Goal: Find specific page/section: Find specific page/section

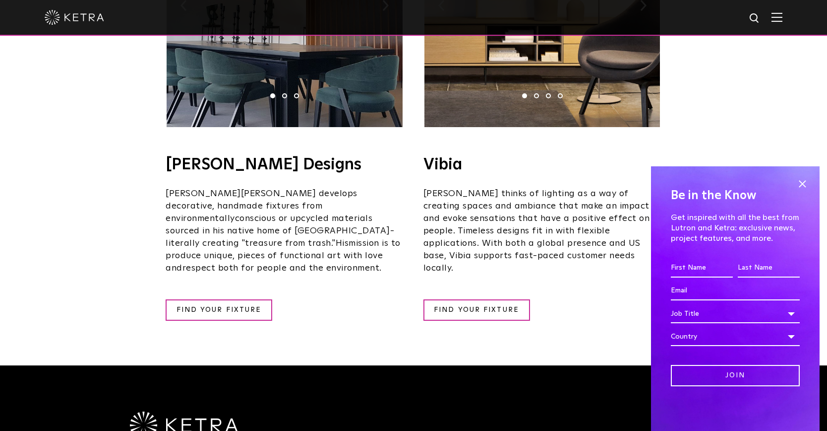
scroll to position [1768, 0]
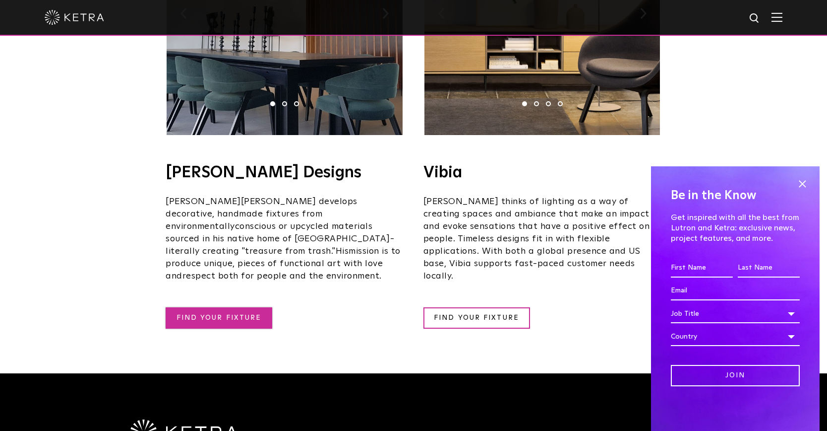
click at [241, 307] on link "FIND YOUR FIXTURE" at bounding box center [219, 317] width 107 height 21
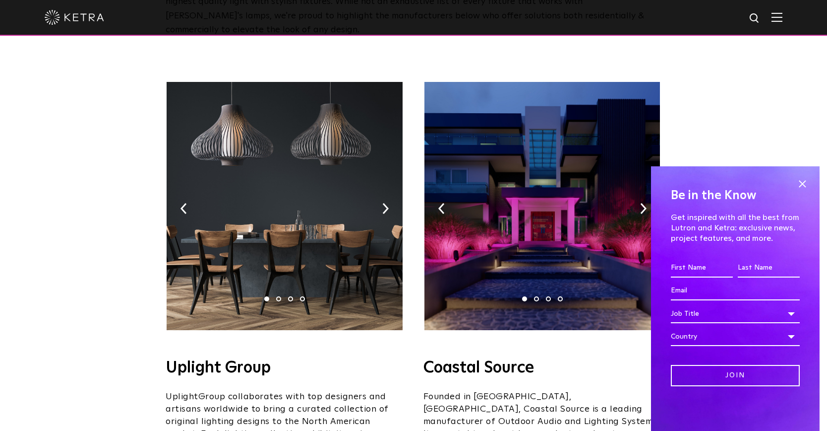
scroll to position [131, 0]
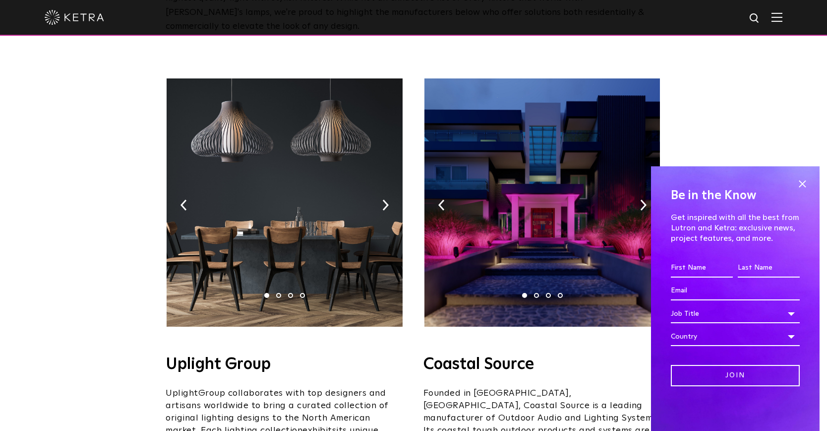
click at [391, 181] on img at bounding box center [285, 202] width 236 height 248
click at [389, 192] on img at bounding box center [285, 202] width 236 height 248
click at [384, 199] on img at bounding box center [385, 204] width 6 height 11
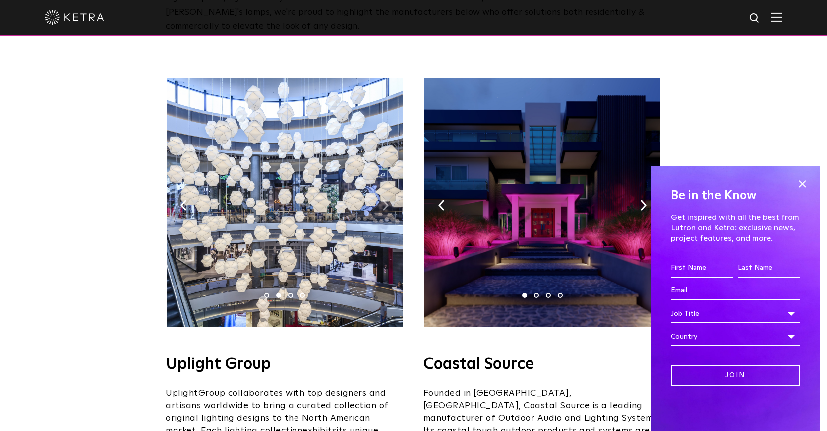
click at [384, 199] on img at bounding box center [385, 204] width 6 height 11
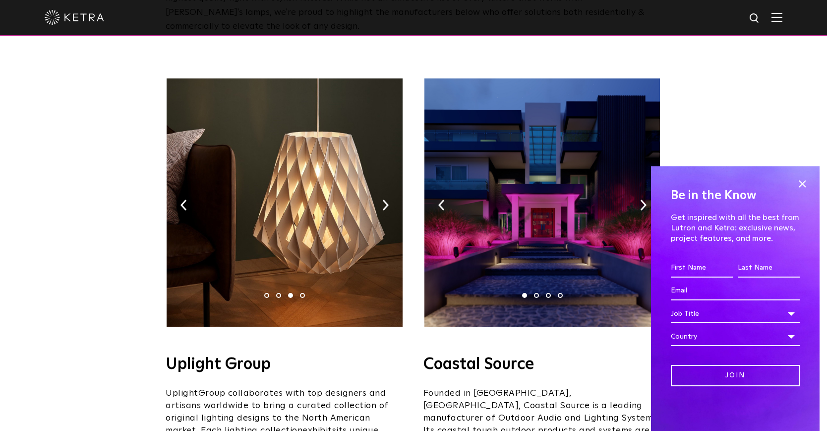
click at [637, 187] on img at bounding box center [543, 202] width 236 height 248
click at [638, 187] on img at bounding box center [543, 202] width 236 height 248
click at [640, 199] on img at bounding box center [643, 204] width 6 height 11
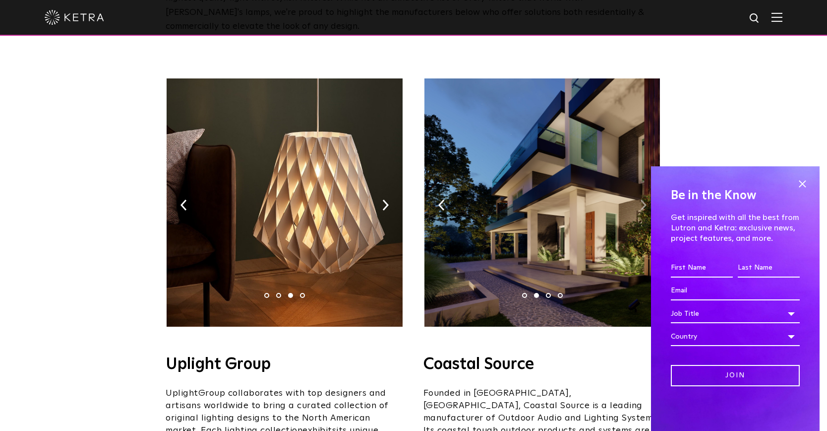
click at [640, 199] on img at bounding box center [643, 204] width 6 height 11
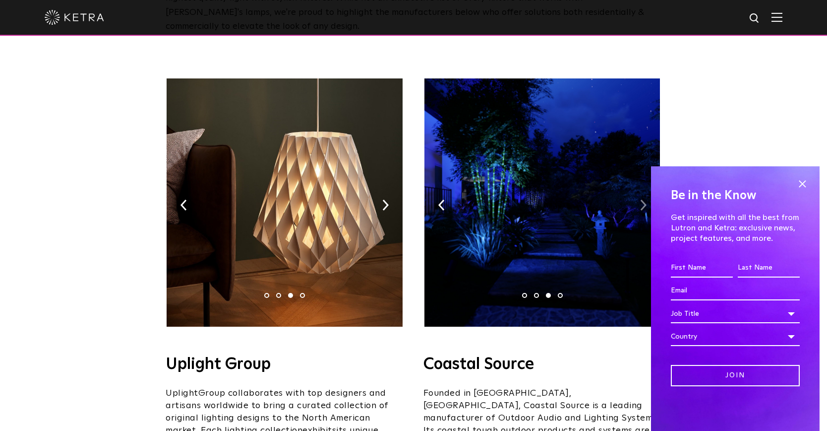
click at [640, 199] on img at bounding box center [643, 204] width 6 height 11
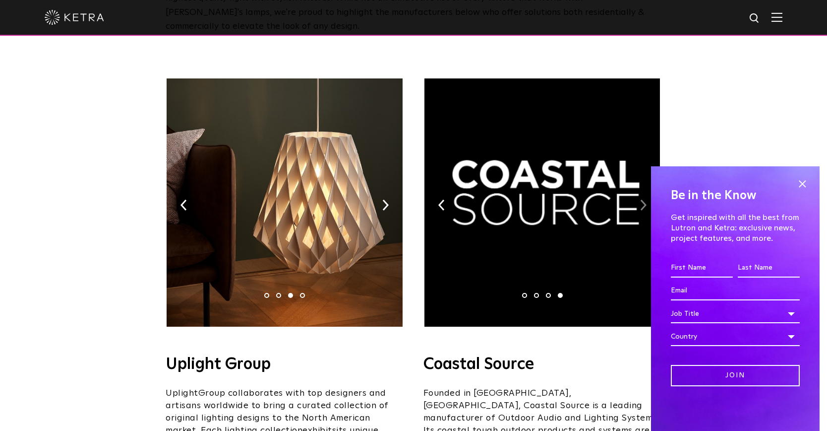
click at [640, 199] on img at bounding box center [643, 204] width 6 height 11
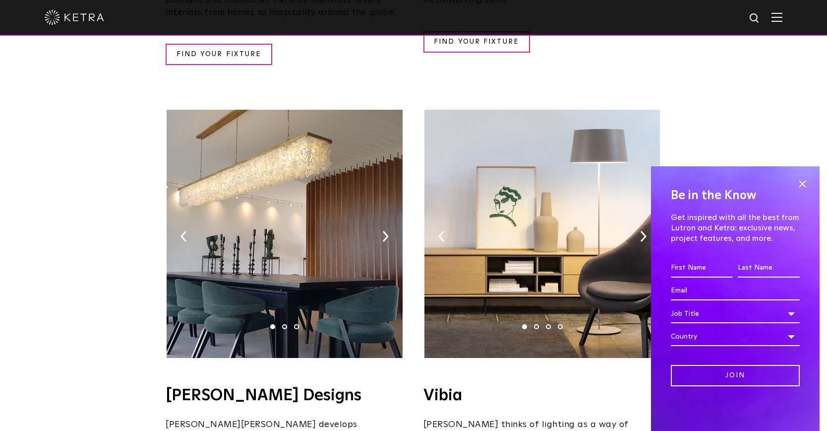
scroll to position [1569, 0]
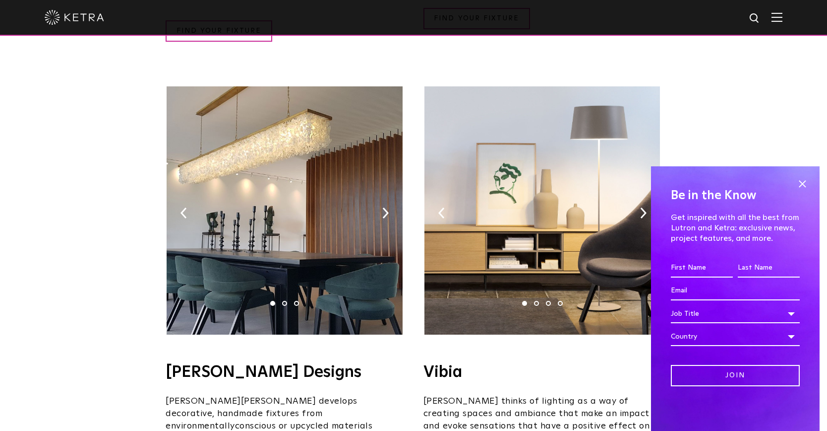
click at [481, 198] on img at bounding box center [543, 210] width 236 height 248
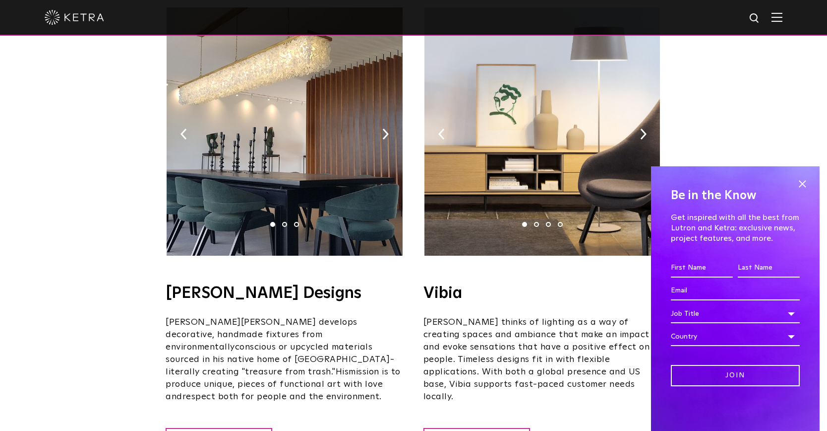
scroll to position [1677, 0]
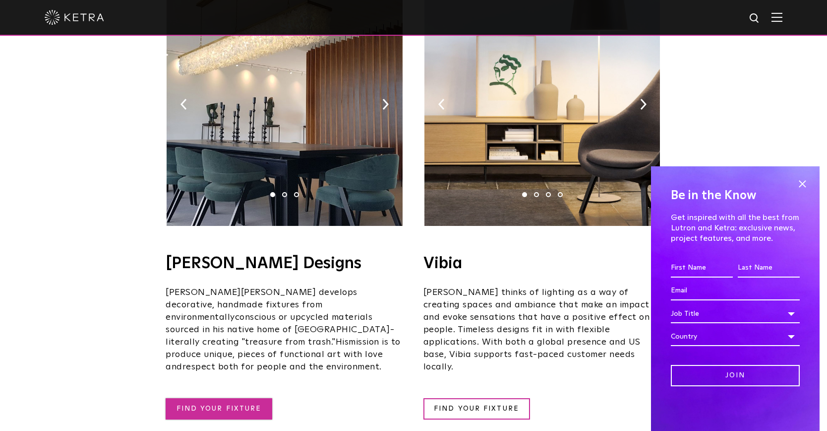
click at [227, 398] on link "FIND YOUR FIXTURE" at bounding box center [219, 408] width 107 height 21
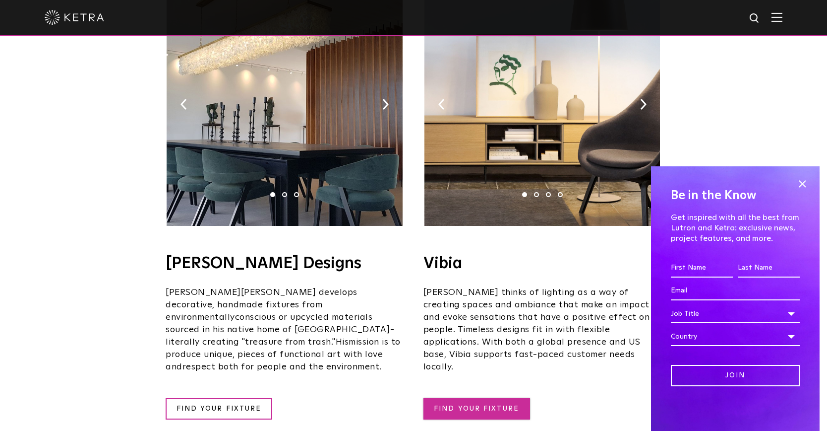
click at [454, 398] on link "FIND YOUR FIXTURE" at bounding box center [477, 408] width 107 height 21
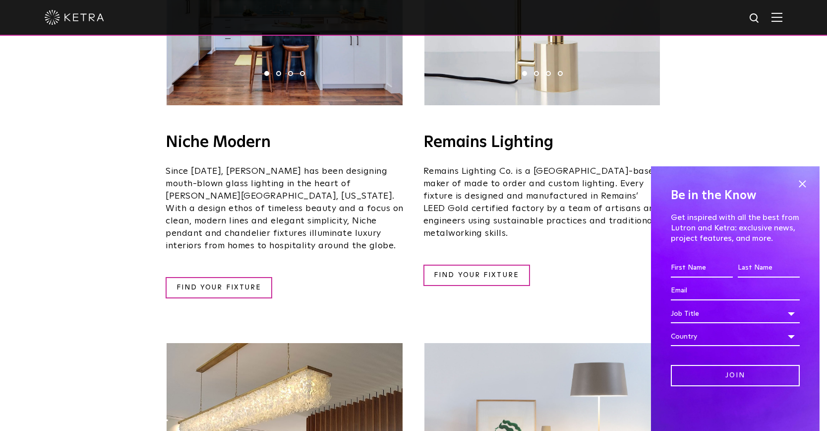
scroll to position [1310, 0]
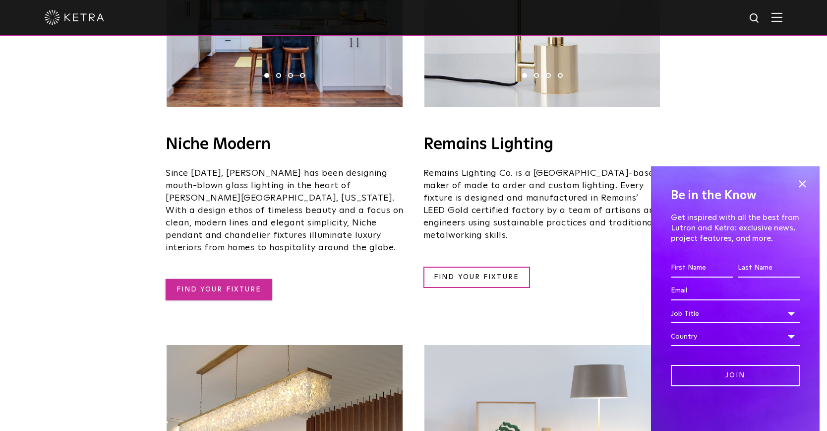
click at [247, 279] on link "FIND YOUR FIXTURE" at bounding box center [219, 289] width 107 height 21
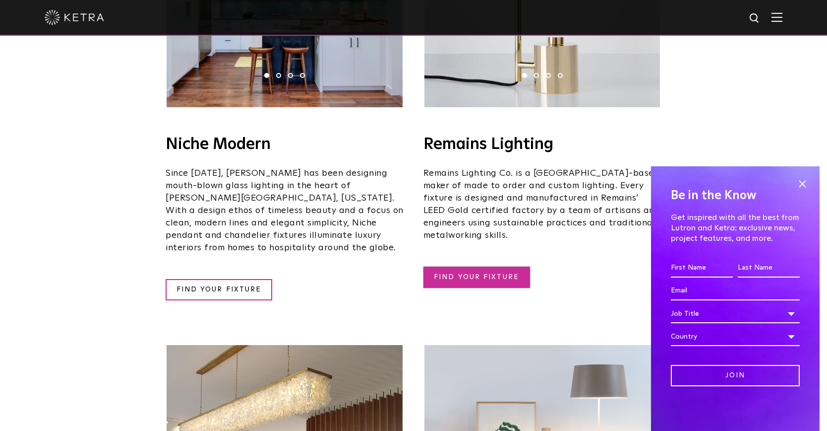
click at [483, 266] on link "FIND YOUR FIXTURE" at bounding box center [477, 276] width 107 height 21
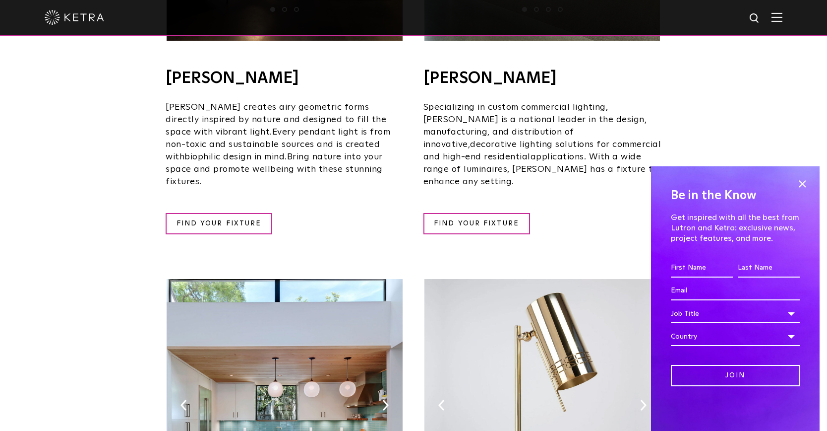
scroll to position [862, 0]
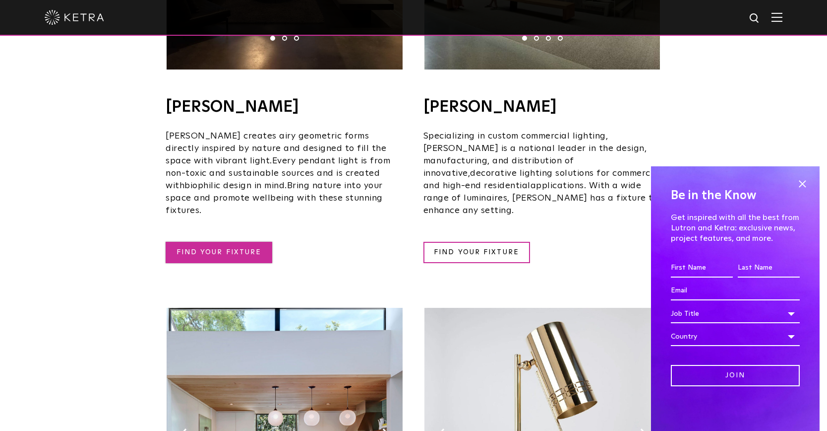
click at [252, 242] on link "FIND YOUR FIXTURE" at bounding box center [219, 252] width 107 height 21
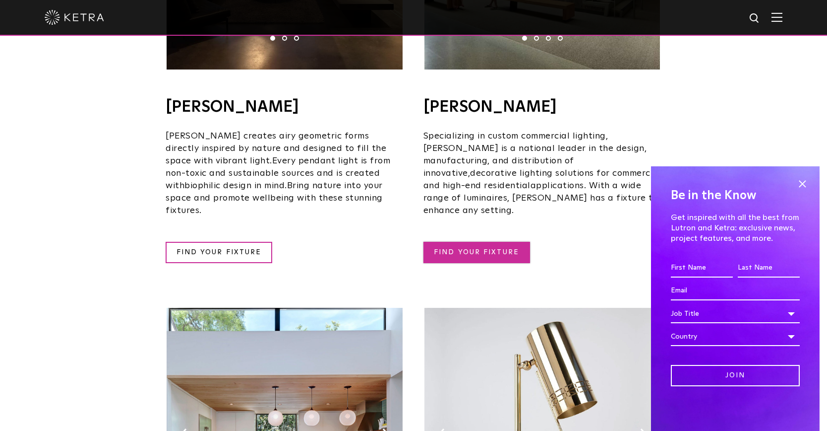
click at [469, 242] on link "FIND YOUR FIXTURE" at bounding box center [477, 252] width 107 height 21
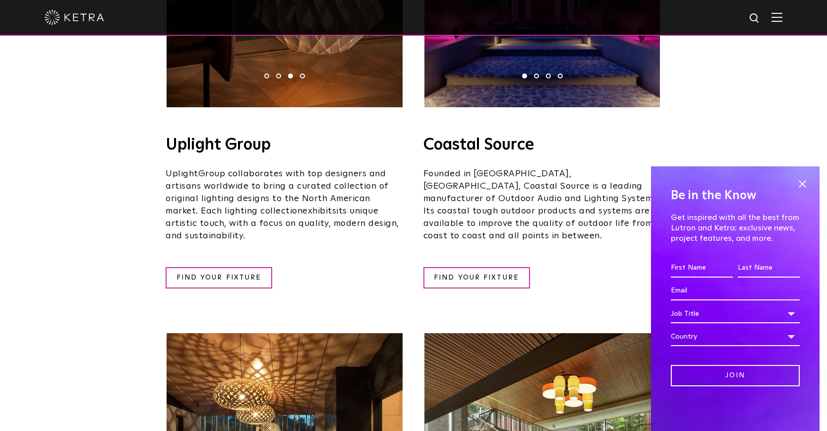
scroll to position [341, 0]
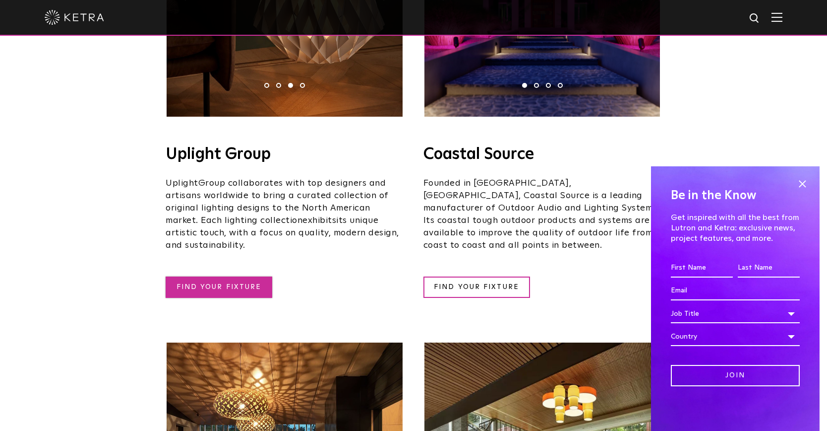
click at [245, 276] on link "FIND YOUR FIXTURE" at bounding box center [219, 286] width 107 height 21
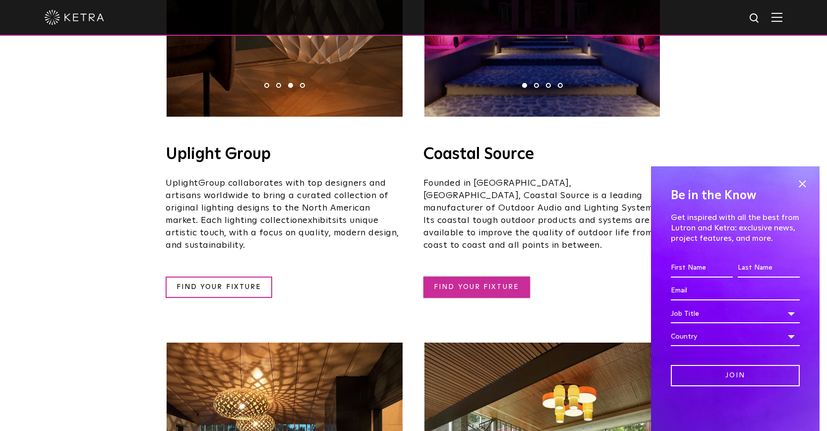
click at [455, 276] on link "FIND YOUR FIXTURE" at bounding box center [477, 286] width 107 height 21
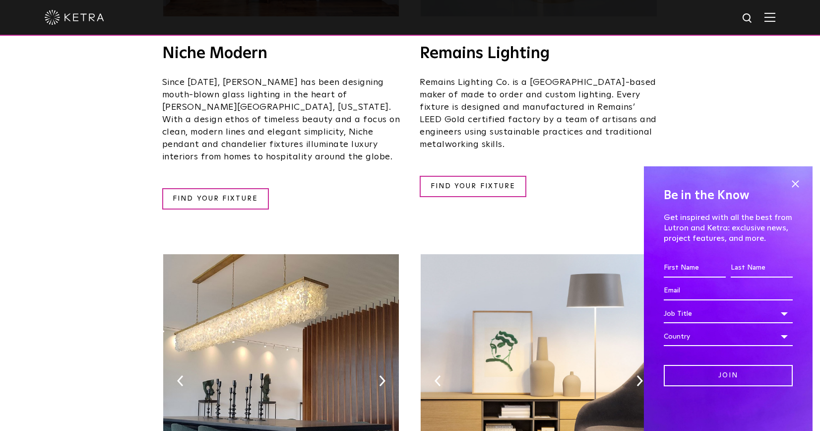
scroll to position [1403, 0]
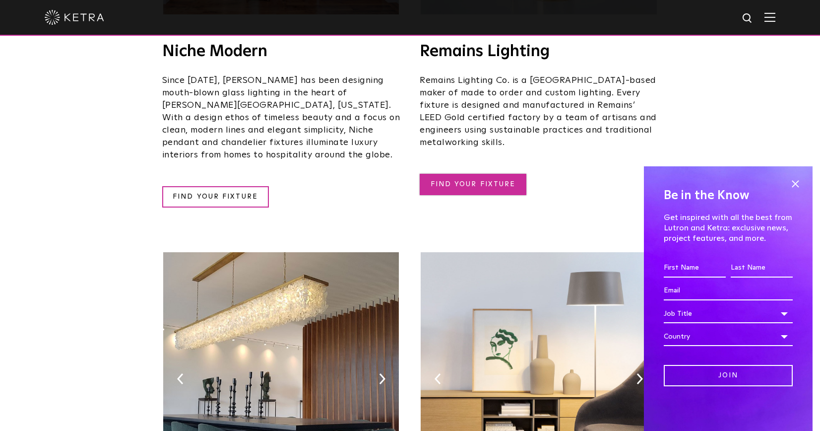
click at [515, 174] on link "FIND YOUR FIXTURE" at bounding box center [473, 184] width 107 height 21
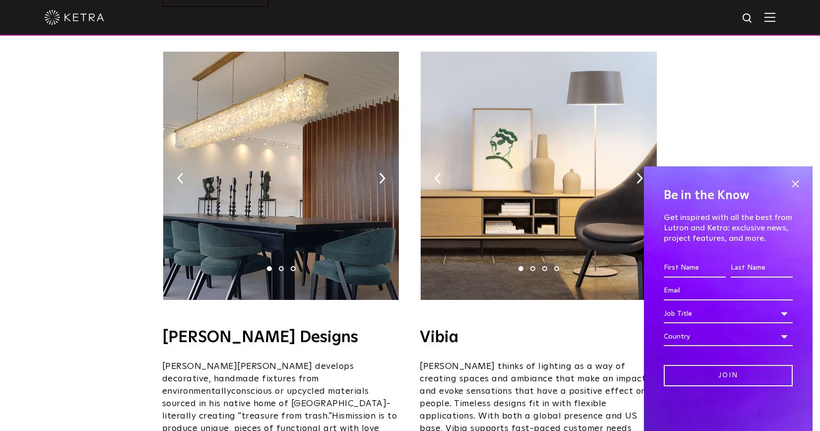
scroll to position [1604, 0]
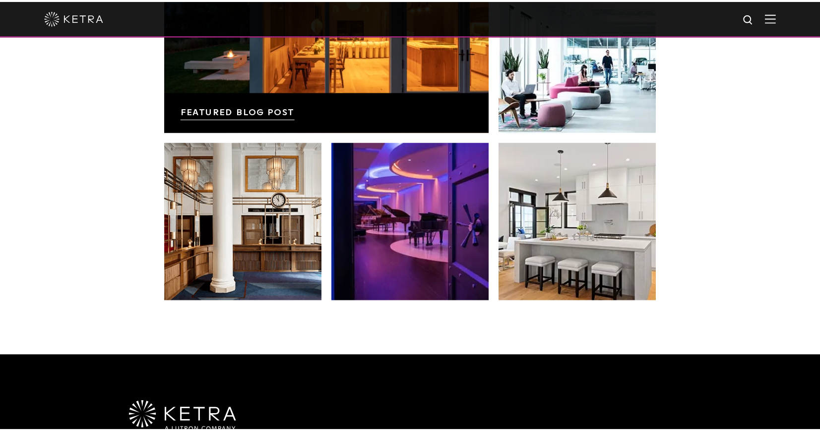
scroll to position [1824, 0]
